Goal: Contribute content

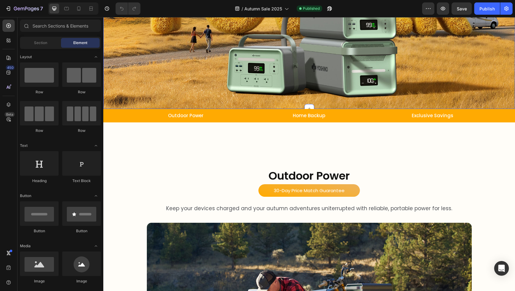
scroll to position [245, 0]
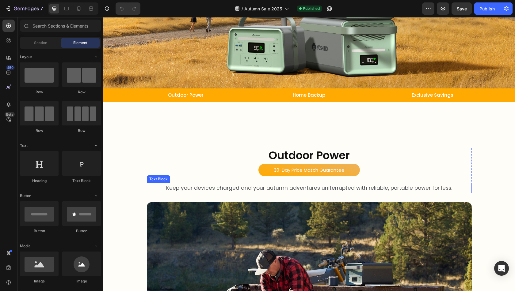
click at [384, 187] on span "Keep your devices charged and your autumn adventures uniterrupted with reliable…" at bounding box center [309, 187] width 286 height 7
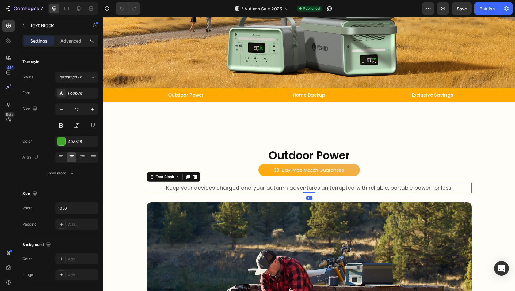
click at [327, 189] on span "Keep your devices charged and your autumn adventures uniterrupted with reliable…" at bounding box center [309, 187] width 286 height 7
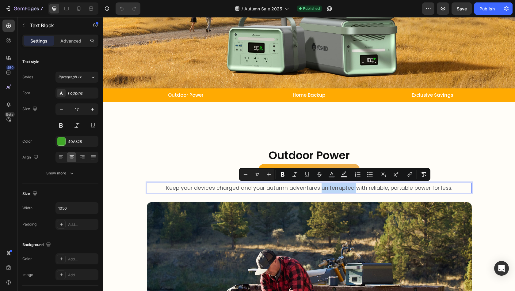
click at [348, 186] on span "Keep your devices charged and your autumn adventures uniterrupted with reliable…" at bounding box center [309, 187] width 286 height 7
drag, startPoint x: 350, startPoint y: 188, endPoint x: 317, endPoint y: 189, distance: 32.2
click at [317, 189] on span "Keep your devices charged and your autumn adventures uniterrupted with reliable…" at bounding box center [309, 187] width 286 height 7
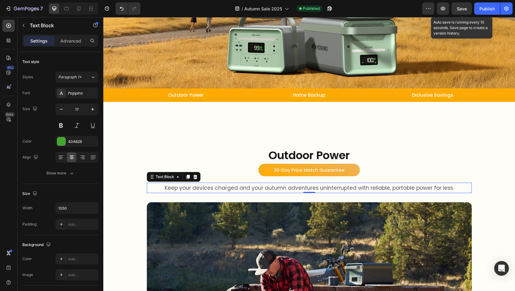
drag, startPoint x: 461, startPoint y: 6, endPoint x: 474, endPoint y: 6, distance: 12.3
click at [461, 6] on span "Save" at bounding box center [461, 8] width 10 height 5
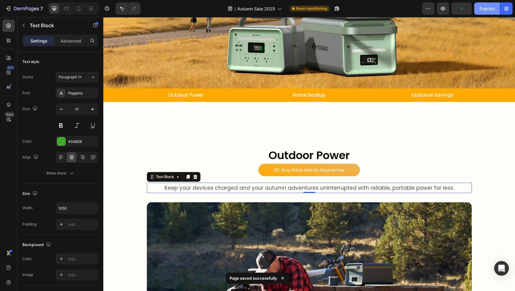
click at [483, 8] on div "Publish" at bounding box center [486, 9] width 15 height 6
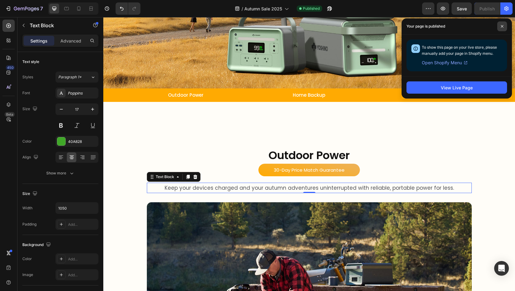
click at [497, 28] on span at bounding box center [502, 26] width 10 height 10
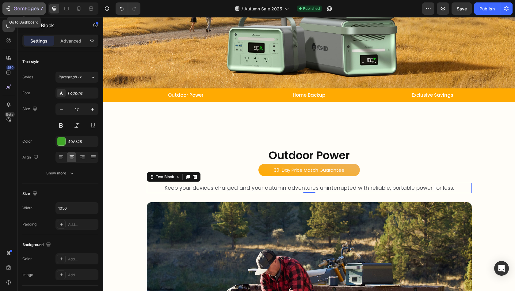
click at [12, 5] on div "7" at bounding box center [24, 8] width 38 height 7
